Goal: Information Seeking & Learning: Learn about a topic

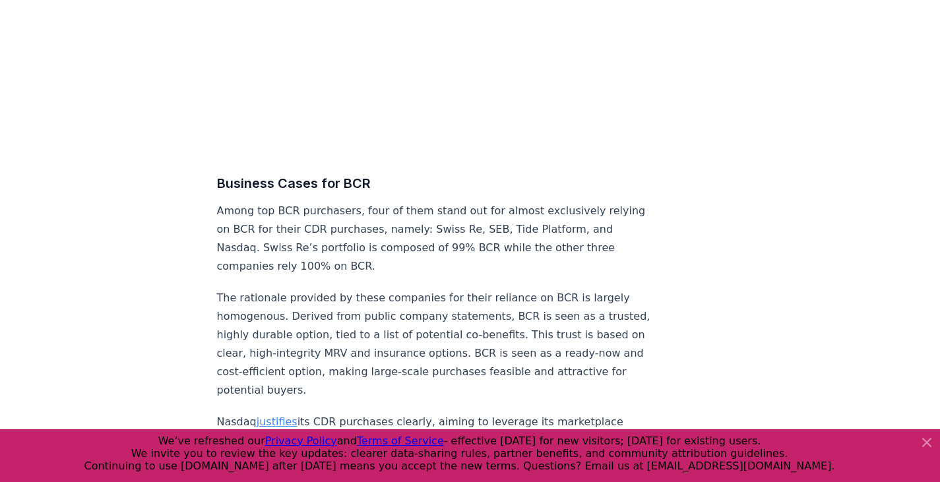
scroll to position [5213, 0]
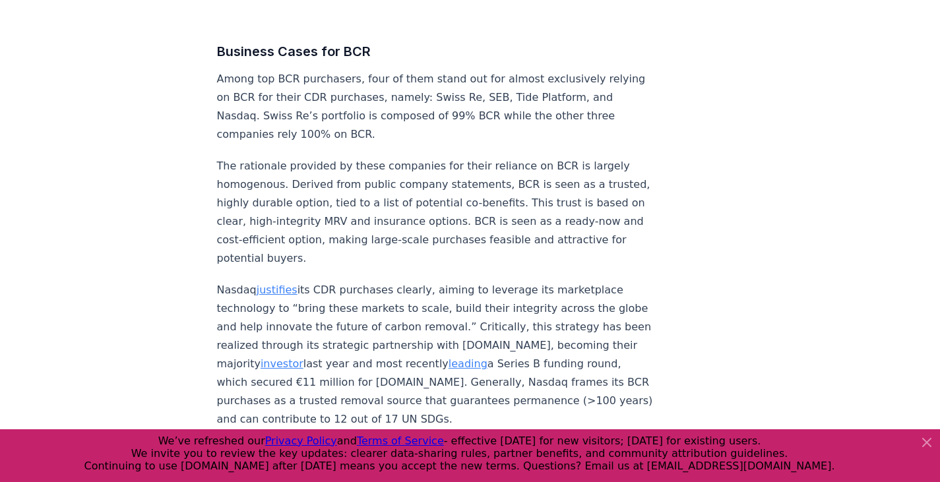
click at [925, 441] on icon at bounding box center [927, 443] width 8 height 8
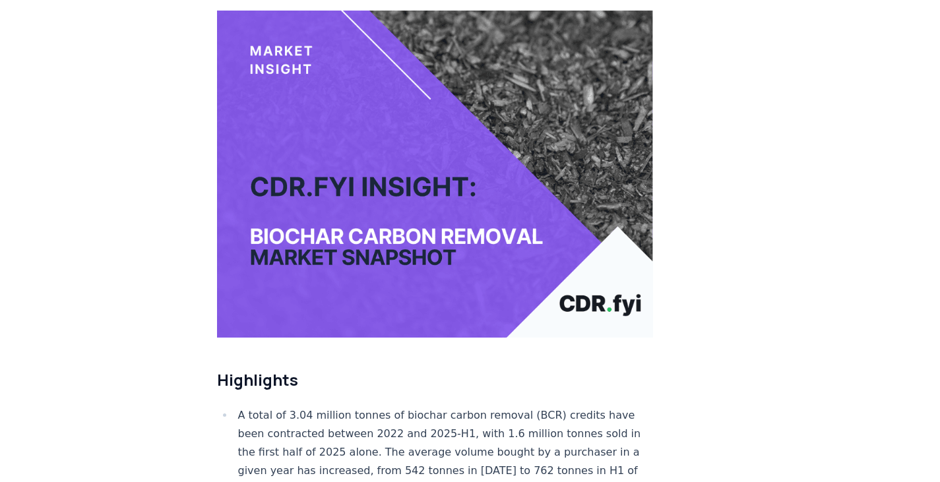
scroll to position [0, 0]
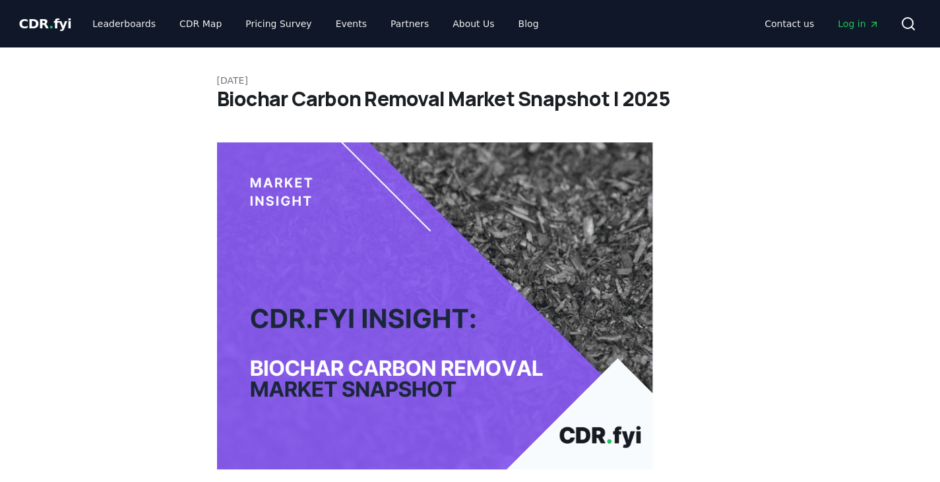
click at [550, 23] on div "Contact us Log in Search" at bounding box center [736, 24] width 372 height 26
click at [513, 22] on link "Blog" at bounding box center [529, 24] width 42 height 24
click at [508, 29] on link "Blog" at bounding box center [529, 24] width 42 height 24
click at [451, 26] on link "About Us" at bounding box center [473, 24] width 63 height 24
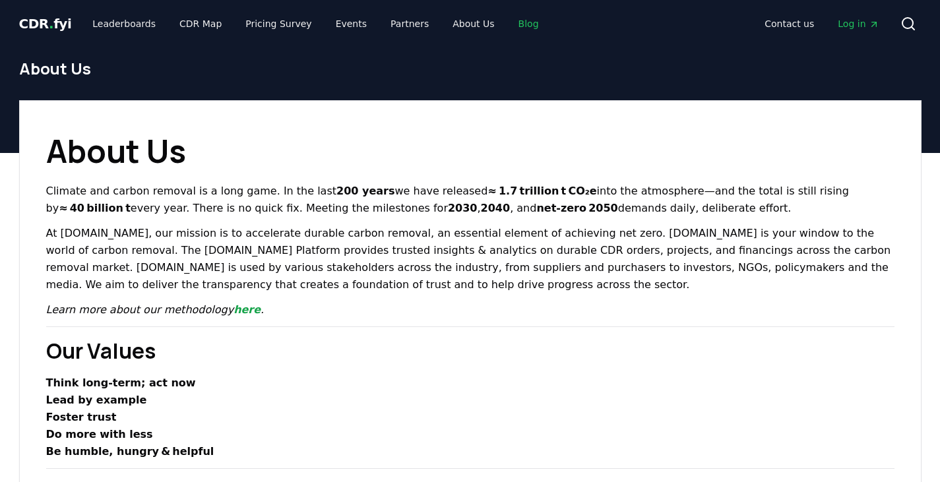
click at [517, 21] on link "Blog" at bounding box center [529, 24] width 42 height 24
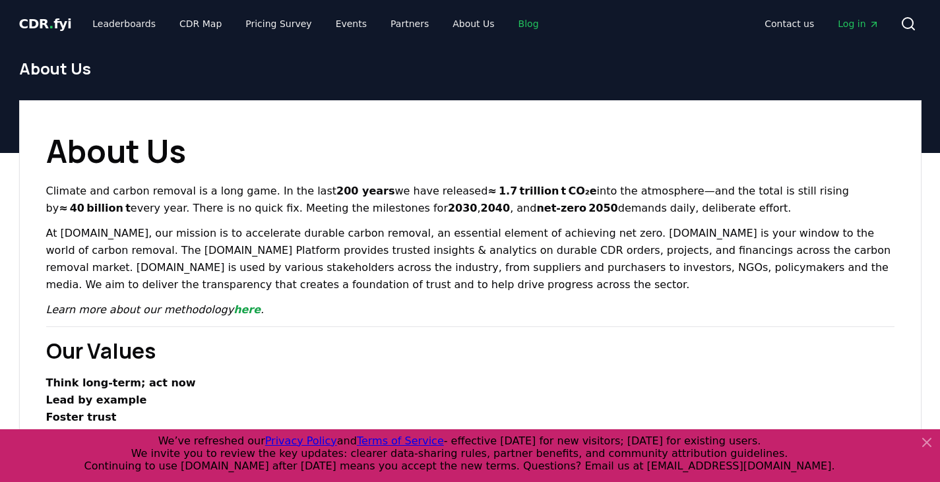
click at [510, 20] on link "Blog" at bounding box center [529, 24] width 42 height 24
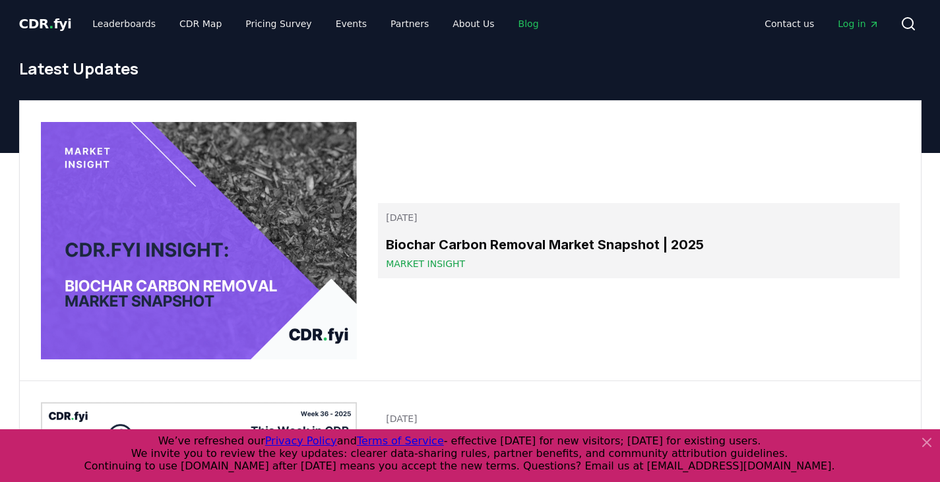
scroll to position [66, 0]
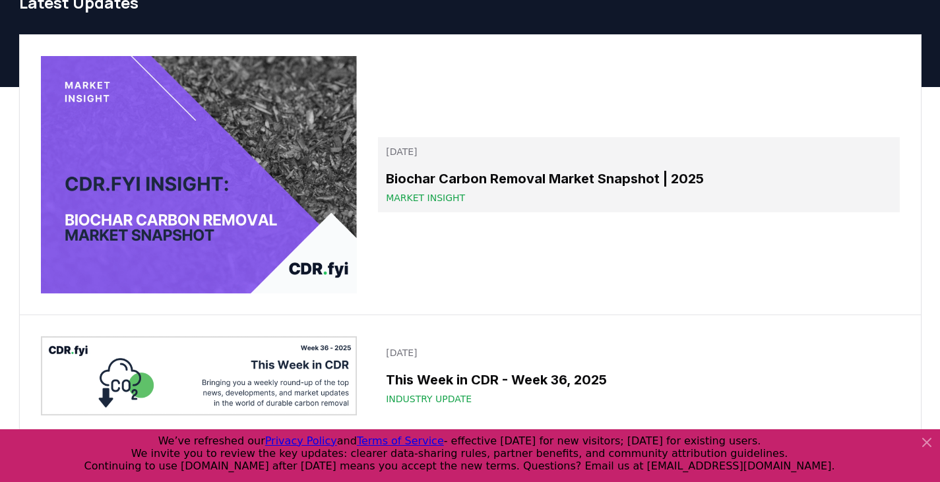
click at [544, 187] on h3 "Biochar Carbon Removal Market Snapshot | 2025" at bounding box center [638, 179] width 505 height 20
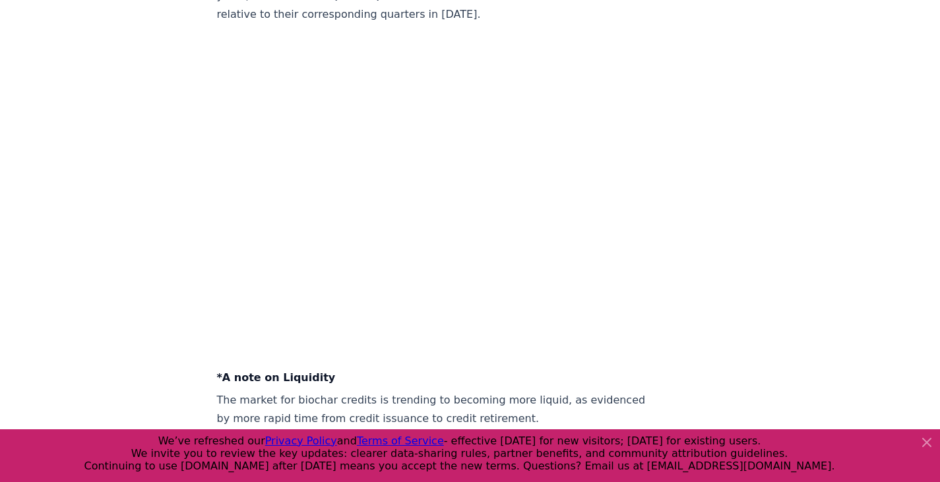
scroll to position [4355, 0]
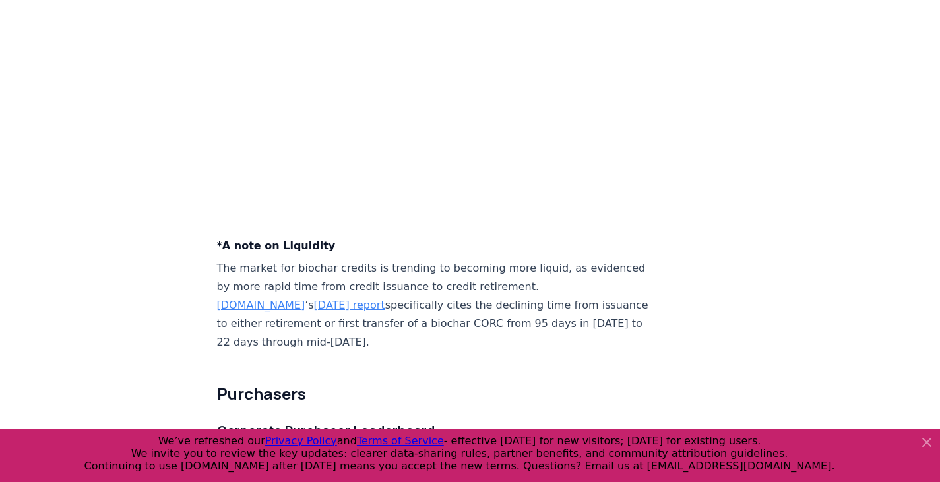
click at [930, 439] on icon at bounding box center [927, 443] width 8 height 8
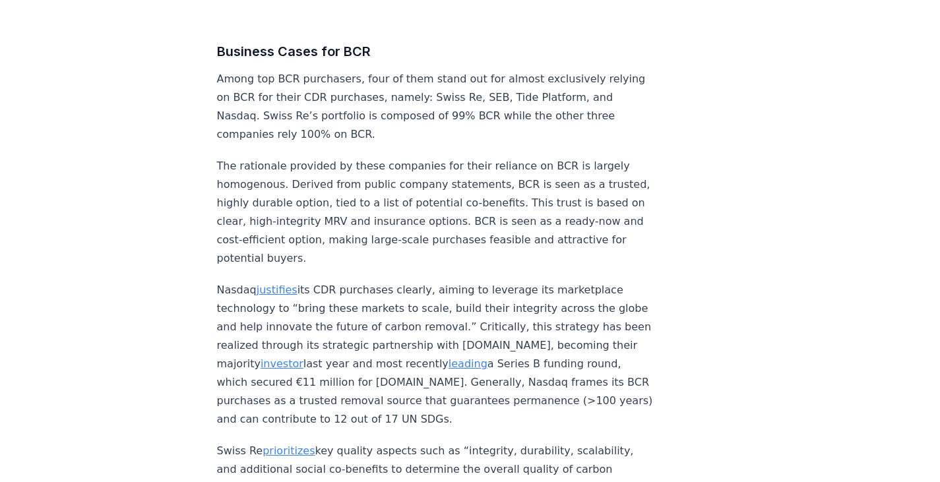
scroll to position [5279, 0]
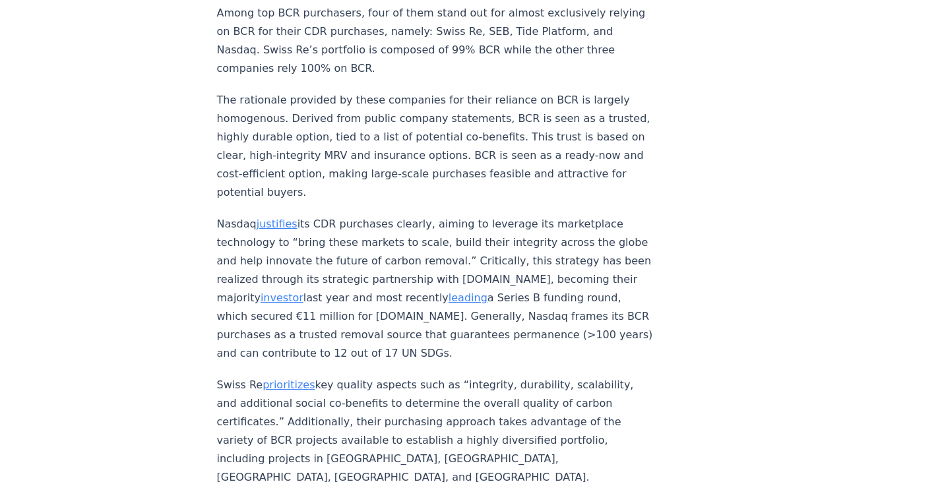
click at [478, 295] on link "leading" at bounding box center [468, 298] width 39 height 13
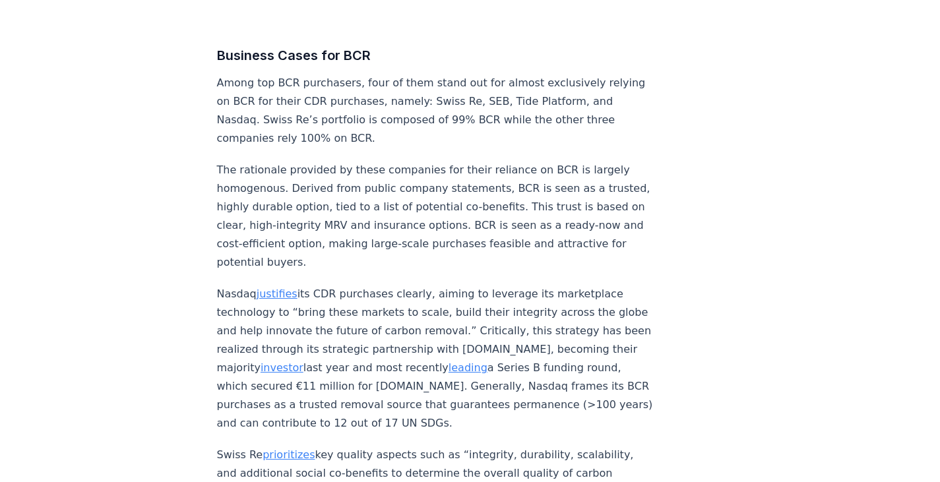
click at [284, 288] on link "justifies" at bounding box center [277, 294] width 41 height 13
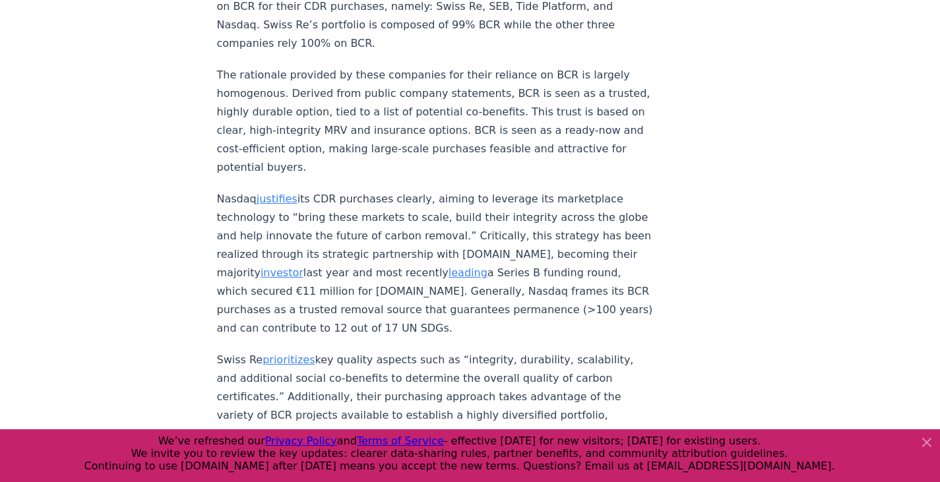
scroll to position [5304, 0]
click at [926, 438] on icon at bounding box center [927, 443] width 16 height 16
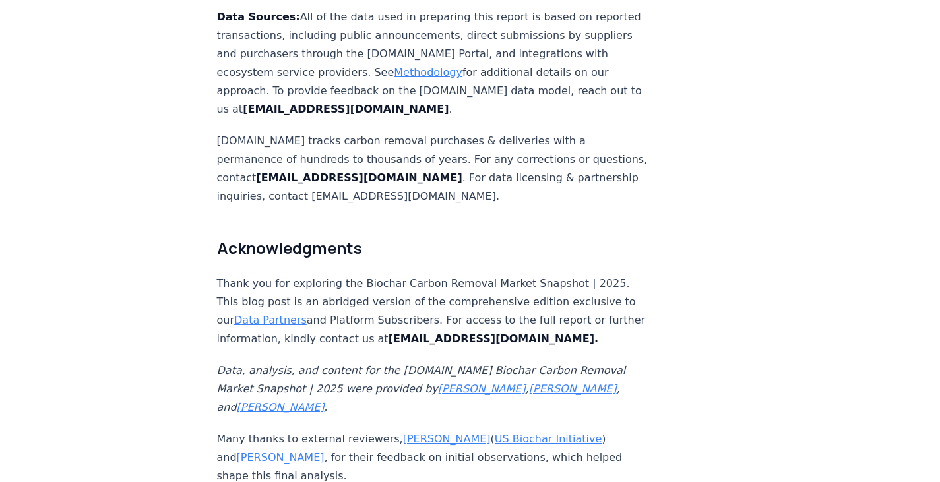
scroll to position [7878, 0]
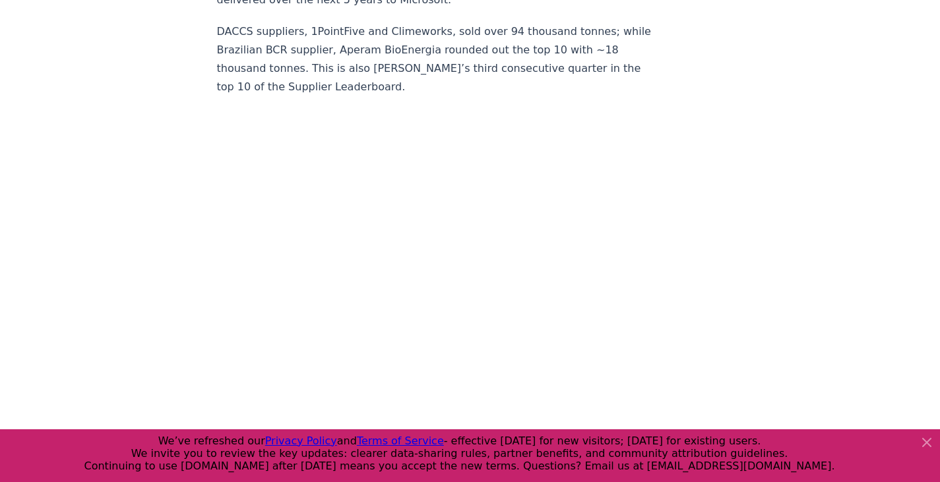
scroll to position [5293, 0]
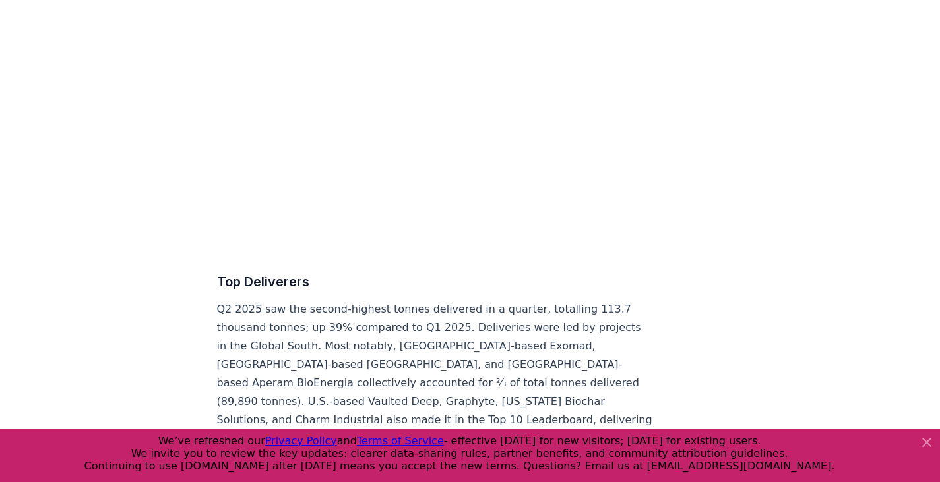
click at [924, 442] on icon at bounding box center [927, 443] width 16 height 16
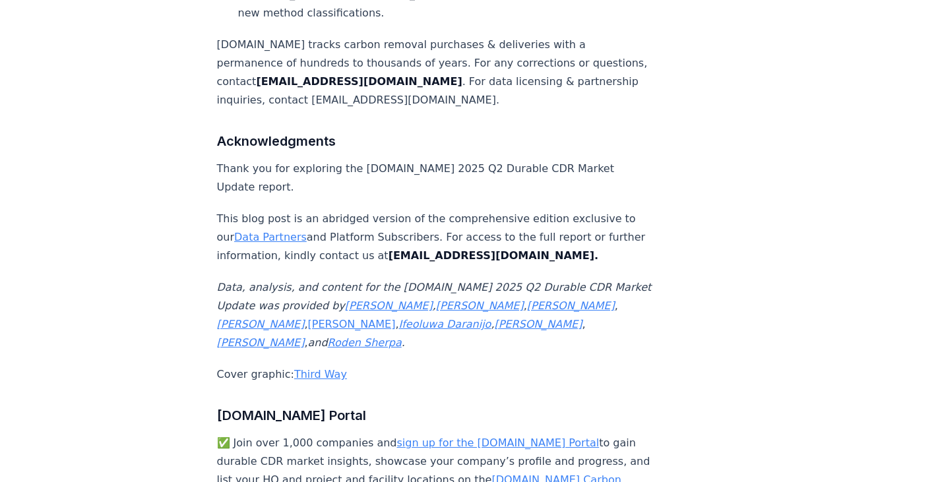
scroll to position [8592, 0]
